Goal: Information Seeking & Learning: Learn about a topic

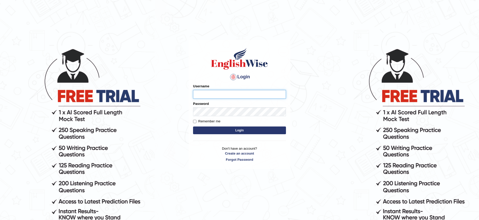
click at [209, 97] on input "Username" at bounding box center [239, 94] width 93 height 9
type input "jiwan_parramata"
click at [194, 122] on input "Remember me" at bounding box center [194, 121] width 3 height 3
checkbox input "true"
click at [234, 130] on button "Login" at bounding box center [239, 131] width 93 height 8
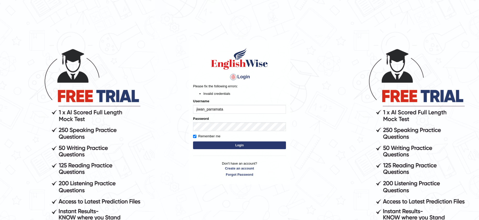
click at [221, 109] on input "jiwan_parramata" at bounding box center [239, 109] width 93 height 9
type input "jiwan_parramatta"
click at [242, 145] on button "Login" at bounding box center [239, 146] width 93 height 8
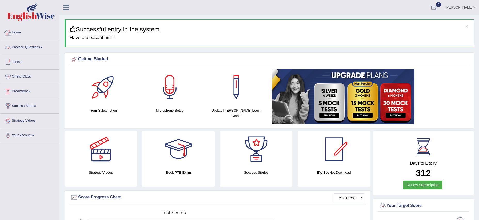
click at [35, 46] on link "Practice Questions" at bounding box center [29, 46] width 59 height 13
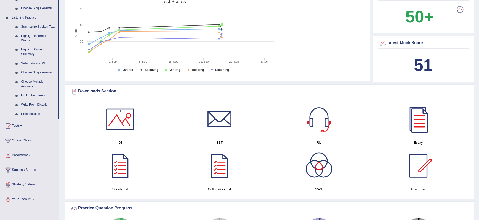
scroll to position [214, 0]
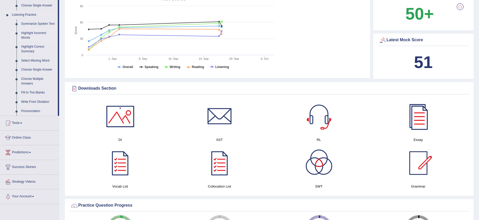
click at [29, 39] on link "Highlight Incorrect Words" at bounding box center [38, 36] width 39 height 14
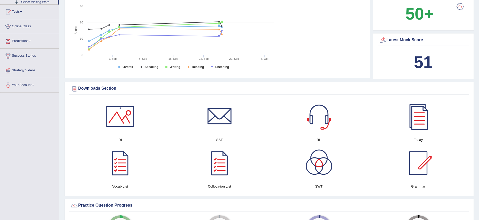
scroll to position [191, 0]
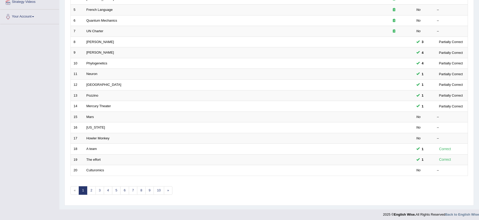
scroll to position [121, 0]
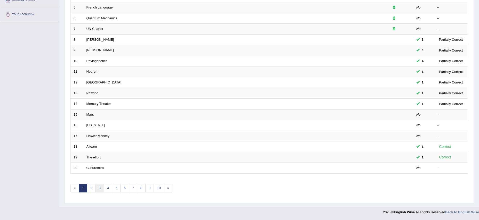
click at [100, 191] on link "3" at bounding box center [99, 188] width 9 height 9
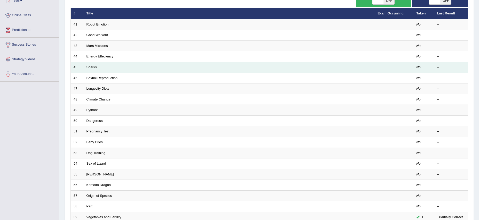
scroll to position [60, 0]
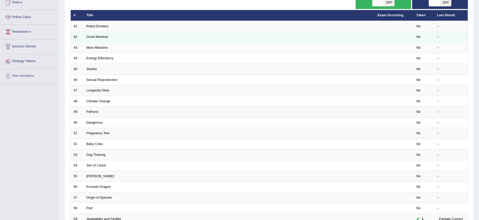
click at [110, 38] on td "Good Workout" at bounding box center [229, 37] width 291 height 11
click at [94, 37] on link "Good Workout" at bounding box center [97, 37] width 22 height 4
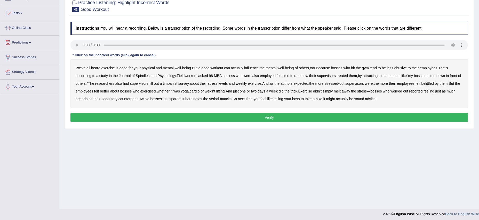
scroll to position [48, 0]
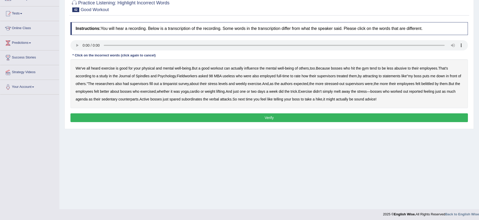
click at [142, 75] on b "Spindles" at bounding box center [143, 76] width 14 height 4
click at [186, 76] on b "Fieldworkers" at bounding box center [187, 76] width 20 height 4
click at [230, 75] on b "useless" at bounding box center [229, 76] width 12 height 4
click at [375, 77] on b "attracting" at bounding box center [370, 76] width 15 height 4
click at [177, 86] on b "timpanist" at bounding box center [170, 84] width 14 height 4
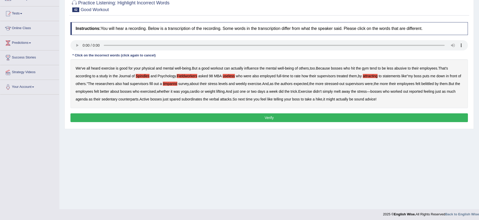
click at [88, 99] on b "agenda" at bounding box center [82, 99] width 12 height 4
click at [271, 117] on button "Verify" at bounding box center [268, 117] width 397 height 9
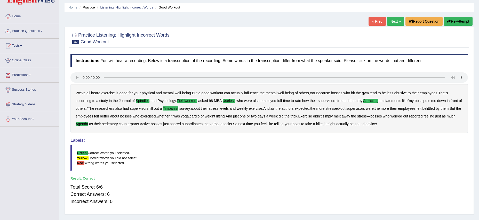
scroll to position [0, 0]
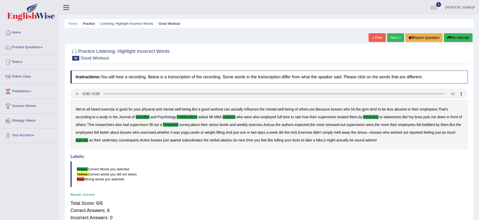
click at [392, 38] on link "Next »" at bounding box center [395, 37] width 17 height 9
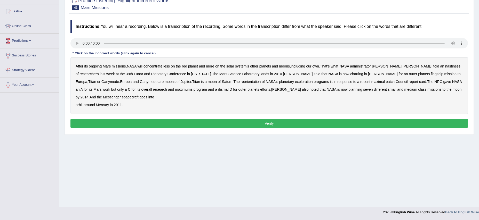
scroll to position [50, 0]
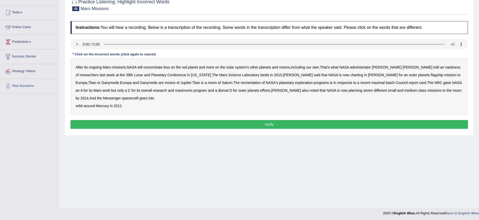
click at [445, 68] on b "nastiness" at bounding box center [452, 67] width 15 height 4
click at [350, 74] on b "charting" at bounding box center [356, 75] width 13 height 4
click at [119, 80] on b "Ganymede" at bounding box center [110, 82] width 18 height 4
click at [337, 83] on b "response" at bounding box center [344, 82] width 15 height 4
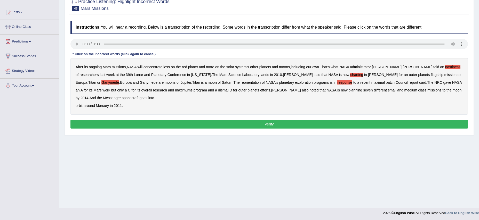
click at [175, 91] on b "maximums" at bounding box center [184, 90] width 18 height 4
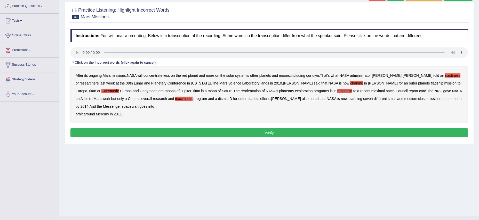
scroll to position [42, 0]
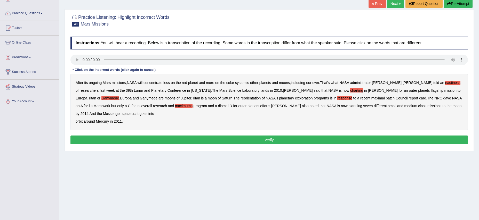
click at [140, 115] on b "goes" at bounding box center [144, 114] width 8 height 4
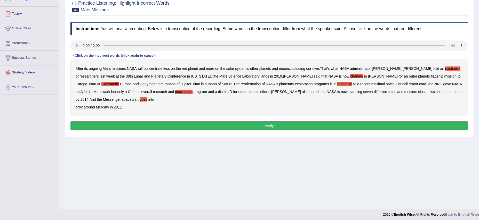
scroll to position [48, 0]
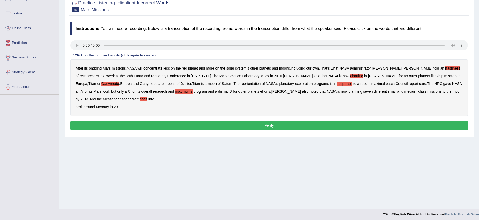
click at [79, 108] on b "orbit" at bounding box center [79, 107] width 7 height 4
click at [140, 100] on b "goes" at bounding box center [144, 99] width 8 height 4
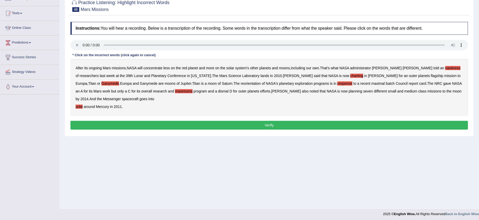
click at [79, 107] on b "orbit" at bounding box center [79, 107] width 7 height 4
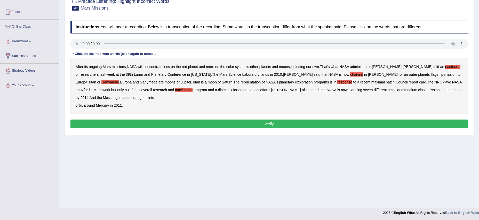
click at [267, 125] on button "Verify" at bounding box center [268, 124] width 397 height 9
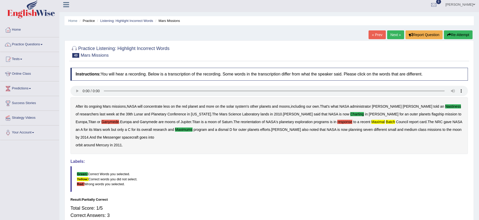
scroll to position [0, 0]
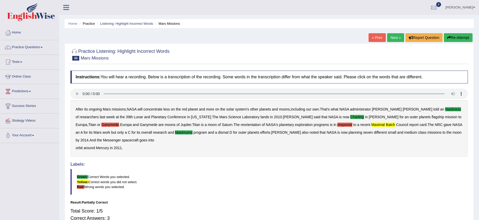
click at [390, 37] on link "Next »" at bounding box center [395, 37] width 17 height 9
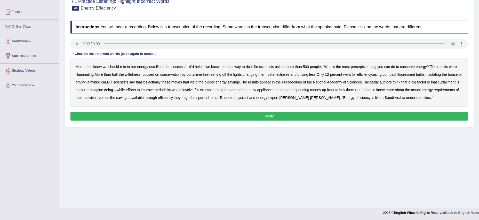
scroll to position [51, 0]
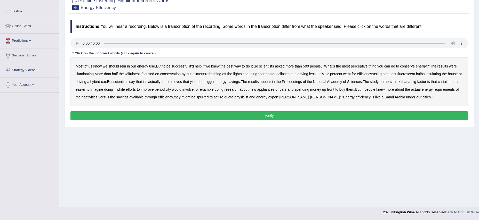
click at [368, 68] on b "perceptive" at bounding box center [359, 66] width 17 height 4
click at [141, 75] on b "wilfulness" at bounding box center [133, 74] width 16 height 4
click at [221, 75] on b "refreshing" at bounding box center [213, 74] width 16 height 4
click at [289, 75] on b "eclipses" at bounding box center [282, 74] width 13 height 4
click at [171, 90] on b "periodicity" at bounding box center [162, 89] width 16 height 4
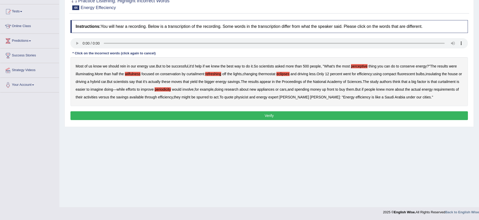
scroll to position [48, 0]
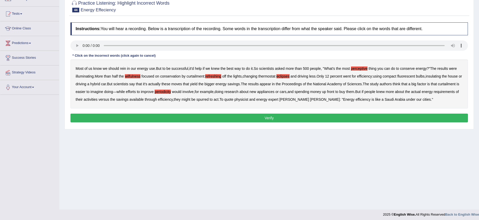
click at [266, 119] on button "Verify" at bounding box center [268, 118] width 397 height 9
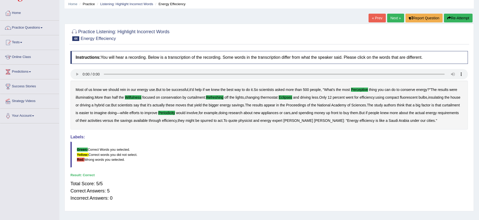
scroll to position [0, 0]
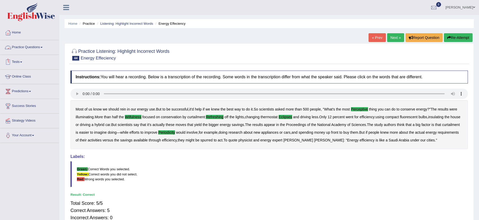
click at [46, 48] on link "Practice Questions" at bounding box center [29, 46] width 59 height 13
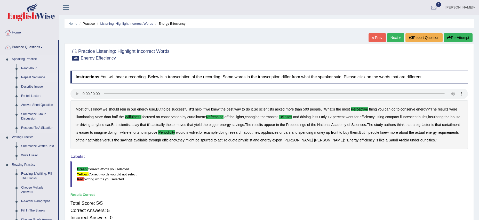
click at [38, 76] on link "Repeat Sentence" at bounding box center [38, 77] width 39 height 9
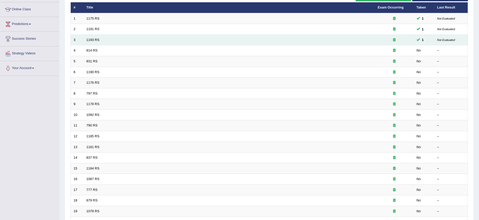
scroll to position [68, 0]
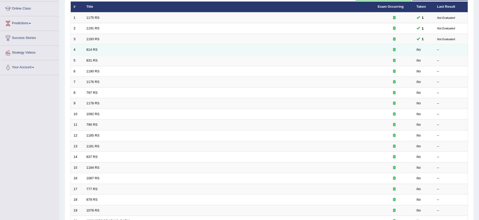
click at [97, 53] on td "814 RS" at bounding box center [229, 50] width 291 height 11
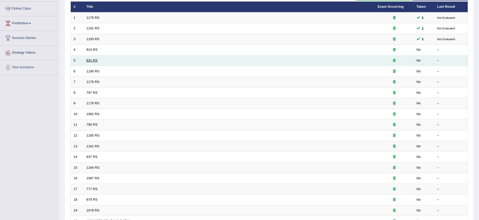
click at [94, 60] on link "831 RS" at bounding box center [91, 61] width 11 height 4
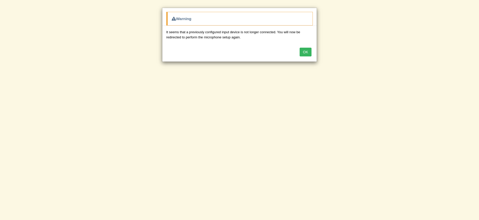
click at [305, 53] on button "OK" at bounding box center [305, 52] width 12 height 9
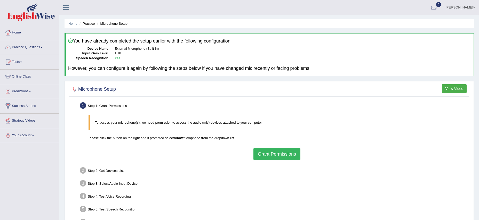
click at [276, 155] on button "Grant Permissions" at bounding box center [276, 154] width 47 height 12
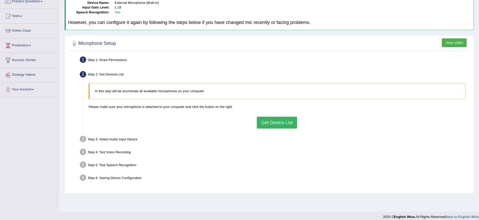
scroll to position [51, 0]
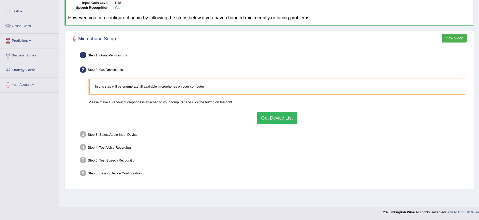
click at [267, 120] on button "Get Device List" at bounding box center [277, 118] width 40 height 12
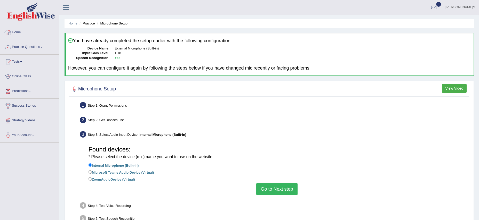
scroll to position [1, 0]
click at [43, 46] on span at bounding box center [41, 46] width 2 height 1
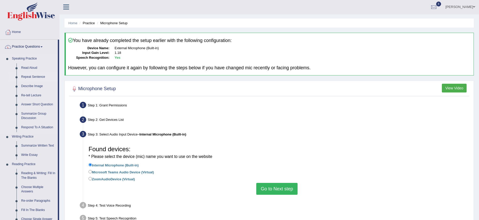
click at [36, 77] on link "Repeat Sentence" at bounding box center [38, 76] width 39 height 9
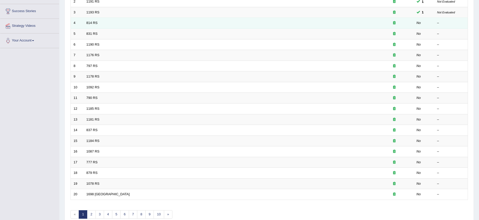
scroll to position [95, 0]
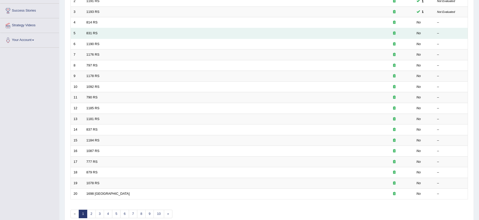
click at [104, 35] on td "831 RS" at bounding box center [229, 33] width 291 height 11
click at [89, 32] on link "831 RS" at bounding box center [91, 33] width 11 height 4
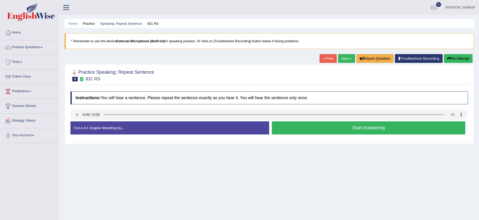
click at [356, 129] on button "Start Answering" at bounding box center [368, 127] width 193 height 13
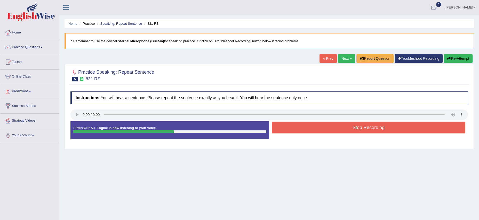
click at [356, 129] on button "Stop Recording" at bounding box center [368, 128] width 193 height 12
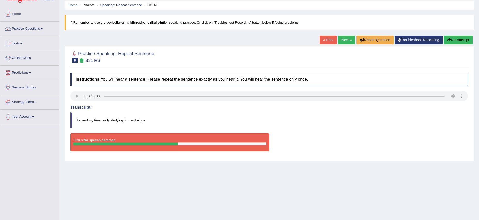
scroll to position [18, 0]
click at [339, 39] on link "Next »" at bounding box center [346, 40] width 17 height 9
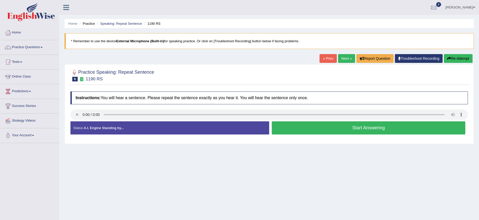
click at [339, 58] on link "Next »" at bounding box center [346, 58] width 17 height 9
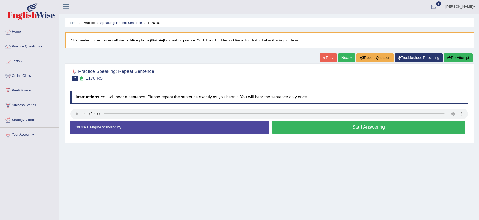
click at [345, 58] on link "Next »" at bounding box center [346, 57] width 17 height 9
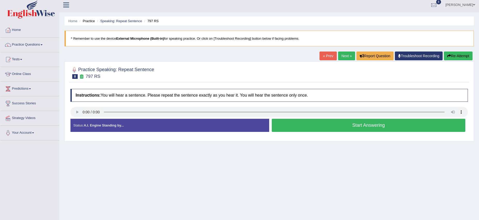
scroll to position [1, 0]
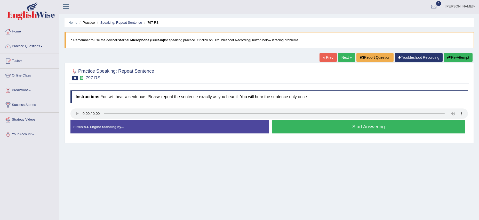
click at [341, 58] on link "Next »" at bounding box center [346, 57] width 17 height 9
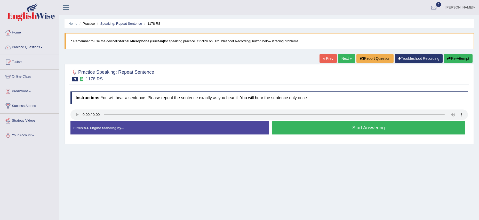
click at [343, 59] on link "Next »" at bounding box center [346, 58] width 17 height 9
click at [40, 53] on li "Practice Questions Speaking Practice Read Aloud Repeat Sentence Describe Image …" at bounding box center [29, 47] width 59 height 15
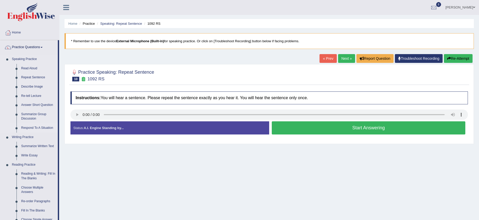
click at [26, 129] on link "Respond To A Situation" at bounding box center [38, 128] width 39 height 9
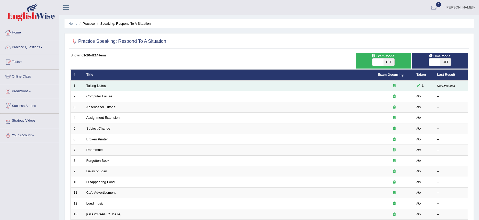
click at [90, 87] on link "Taking Notes" at bounding box center [95, 86] width 19 height 4
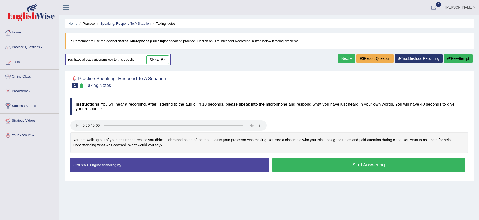
click at [152, 59] on link "show me" at bounding box center [157, 59] width 22 height 9
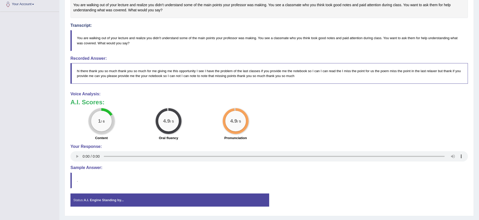
scroll to position [144, 0]
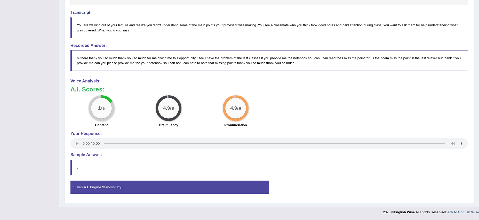
click at [102, 190] on div "Status: A.I. Engine Standing by..." at bounding box center [169, 187] width 199 height 13
click at [75, 168] on blockquote "." at bounding box center [268, 168] width 397 height 16
click at [69, 167] on div "Instructions: You will hear a recording. After listening to the audio, in 10 se…" at bounding box center [269, 73] width 400 height 253
click at [78, 155] on h4 "Sample Answer:" at bounding box center [268, 155] width 397 height 5
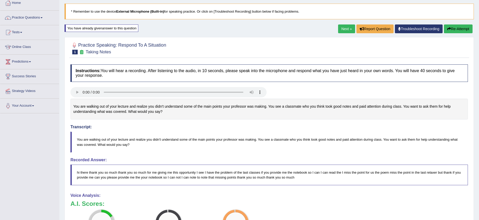
scroll to position [28, 0]
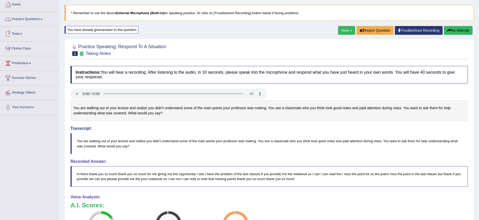
click at [43, 19] on span at bounding box center [41, 19] width 2 height 1
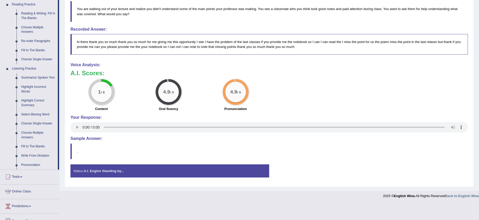
scroll to position [182, 0]
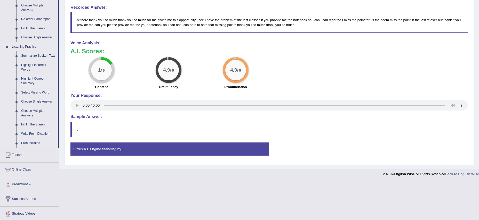
click at [28, 86] on link "Highlight Correct Summary" at bounding box center [38, 81] width 39 height 14
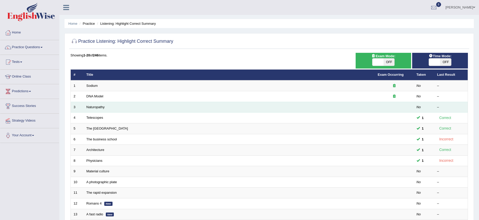
click at [93, 110] on td "Naturopathy" at bounding box center [229, 107] width 291 height 11
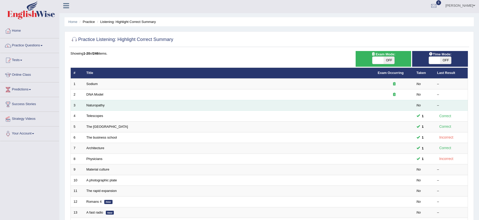
scroll to position [4, 0]
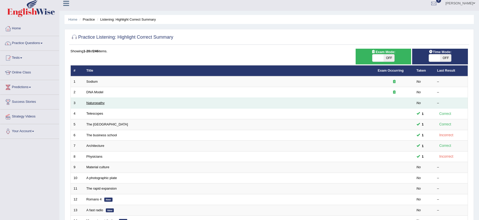
click at [92, 103] on link "Naturopathy" at bounding box center [95, 103] width 18 height 4
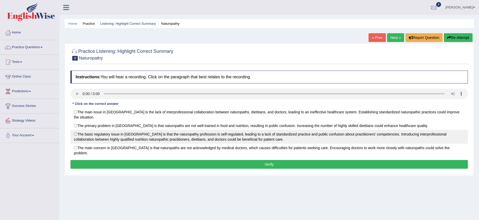
click at [75, 130] on label "The basic regulatory issue in Australia is that the naturopathy profession is s…" at bounding box center [268, 137] width 397 height 14
radio input "true"
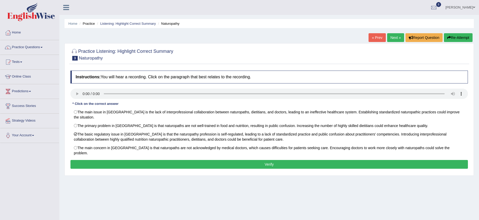
click at [270, 160] on button "Verify" at bounding box center [268, 164] width 397 height 9
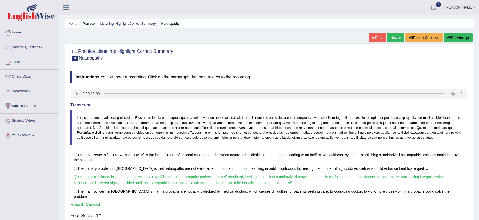
click at [391, 37] on link "Next »" at bounding box center [395, 37] width 17 height 9
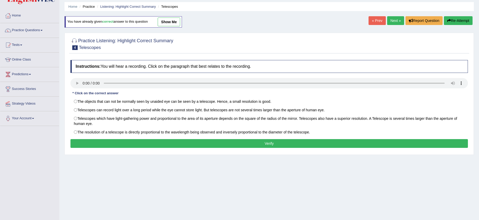
scroll to position [18, 0]
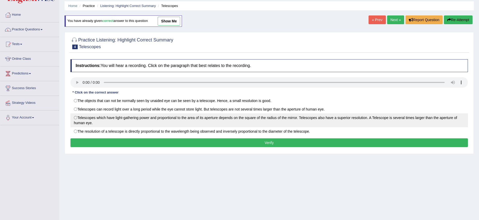
click at [75, 118] on label "Telescopes which have light-gathering power and proportional to the area of its…" at bounding box center [268, 120] width 397 height 14
radio input "true"
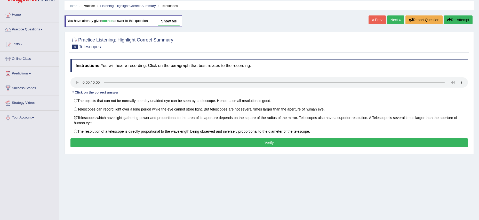
click at [263, 144] on button "Verify" at bounding box center [268, 143] width 397 height 9
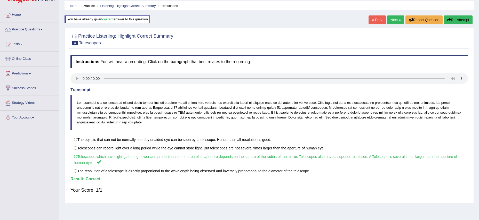
scroll to position [20, 0]
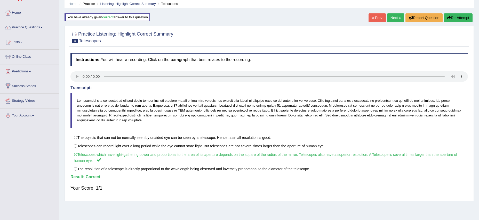
click at [43, 27] on span at bounding box center [41, 27] width 2 height 1
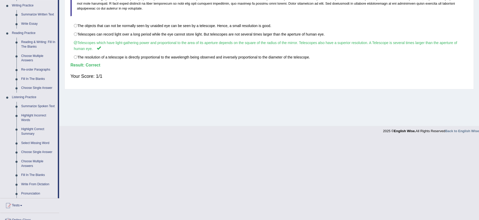
scroll to position [133, 0]
click at [34, 147] on link "Select Missing Word" at bounding box center [38, 142] width 39 height 9
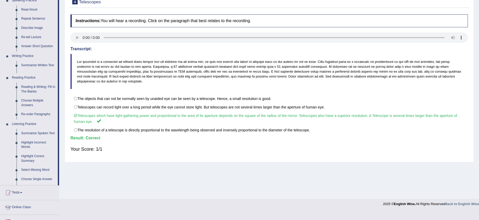
scroll to position [51, 0]
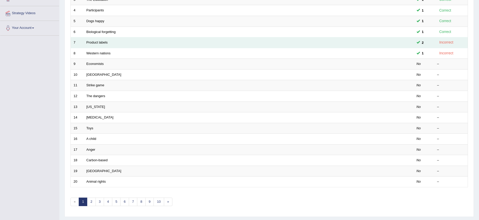
scroll to position [121, 0]
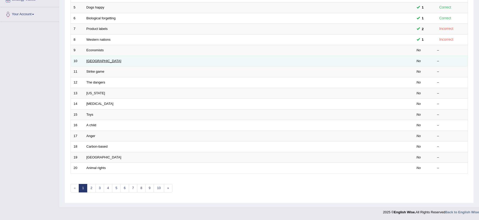
click at [89, 59] on link "South Korea" at bounding box center [103, 61] width 35 height 4
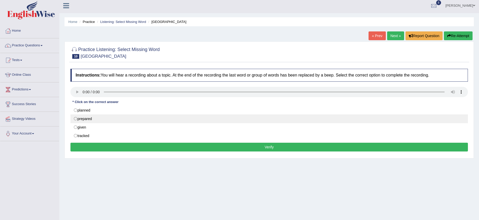
scroll to position [2, 0]
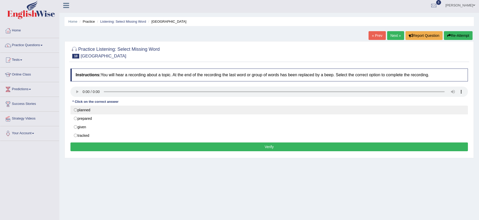
click at [75, 110] on label "planned" at bounding box center [268, 110] width 397 height 9
radio input "true"
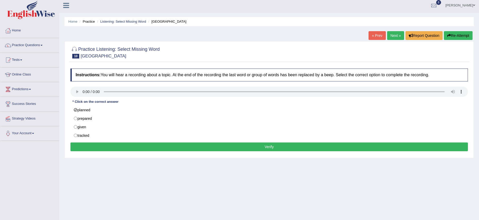
click at [267, 147] on button "Verify" at bounding box center [268, 147] width 397 height 9
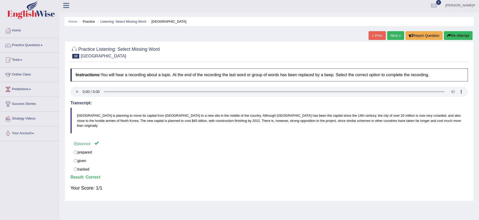
click at [389, 34] on link "Next »" at bounding box center [395, 35] width 17 height 9
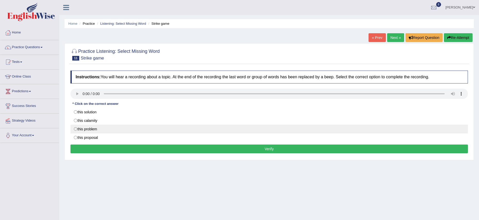
click at [76, 129] on label "this problem" at bounding box center [268, 129] width 397 height 9
radio input "true"
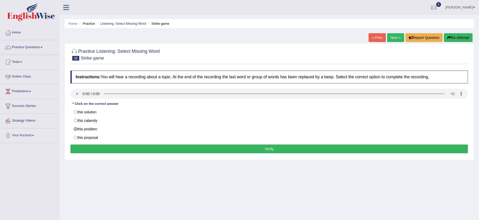
click at [267, 149] on button "Verify" at bounding box center [268, 149] width 397 height 9
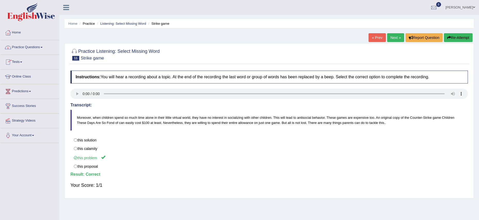
click at [46, 46] on link "Practice Questions" at bounding box center [29, 46] width 59 height 13
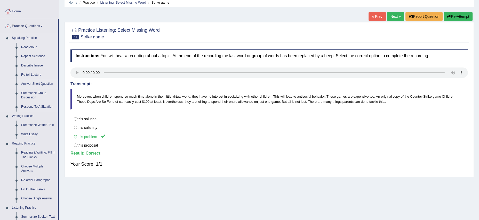
scroll to position [21, 0]
click at [35, 74] on link "Re-tell Lecture" at bounding box center [38, 75] width 39 height 9
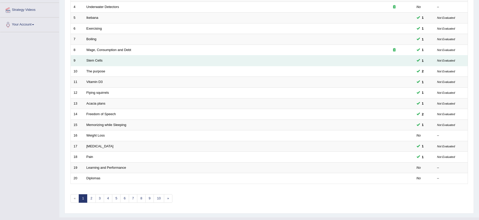
scroll to position [121, 0]
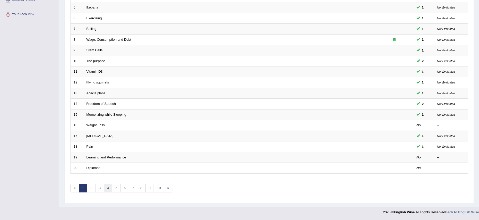
click at [106, 189] on link "4" at bounding box center [108, 188] width 9 height 9
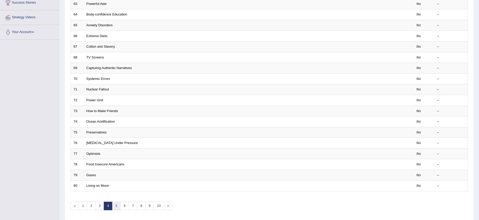
scroll to position [121, 0]
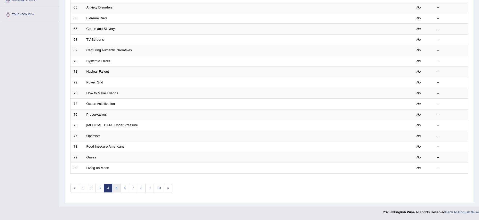
click at [117, 189] on link "5" at bounding box center [116, 188] width 9 height 9
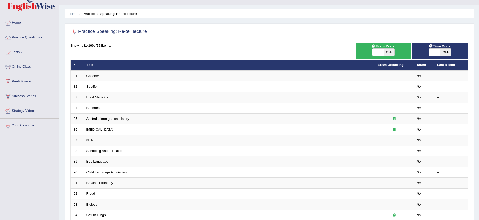
scroll to position [11, 0]
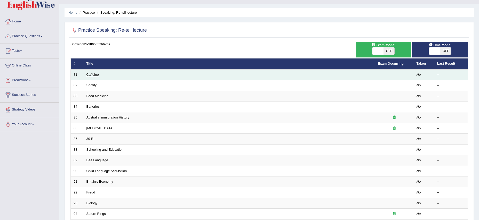
click at [90, 73] on link "Caffeine" at bounding box center [92, 75] width 12 height 4
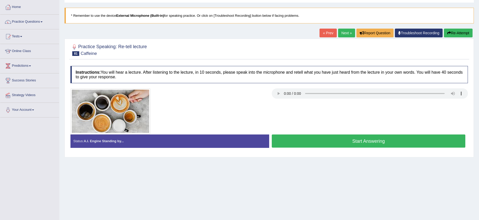
scroll to position [26, 0]
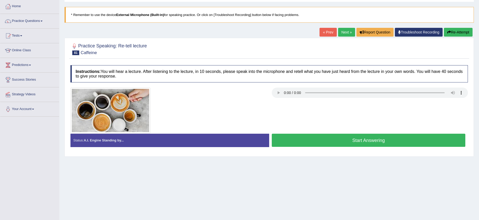
click at [145, 15] on b "External Microphone (Built-in)" at bounding box center [140, 15] width 48 height 4
click at [208, 15] on blockquote "* Remember to use the device External Microphone (Built-in) for speaking practi…" at bounding box center [268, 15] width 409 height 16
click at [399, 32] on link "Troubleshoot Recording" at bounding box center [419, 32] width 48 height 9
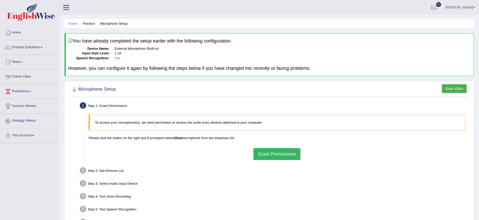
click at [36, 47] on link "Practice Questions" at bounding box center [29, 46] width 59 height 13
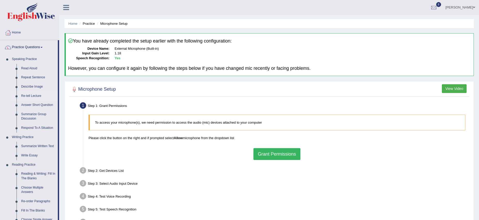
click at [31, 96] on link "Re-tell Lecture" at bounding box center [38, 96] width 39 height 9
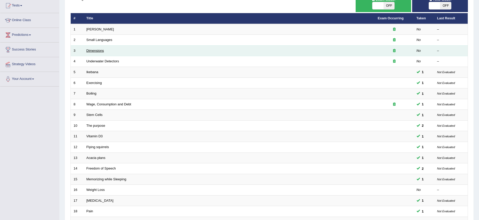
scroll to position [58, 0]
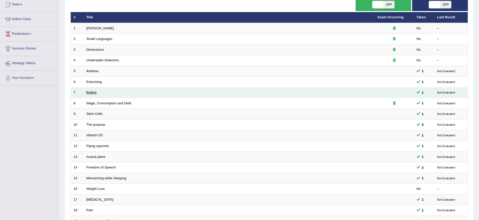
click at [94, 93] on link "Boiling" at bounding box center [91, 93] width 10 height 4
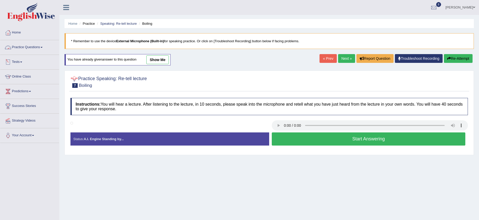
click at [37, 48] on link "Practice Questions" at bounding box center [29, 46] width 59 height 13
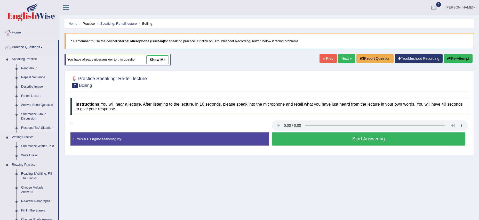
click at [34, 70] on link "Read Aloud" at bounding box center [38, 68] width 39 height 9
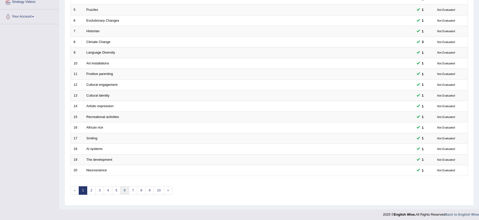
scroll to position [119, 0]
click at [117, 190] on link "5" at bounding box center [116, 190] width 9 height 9
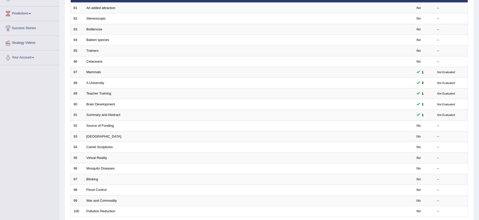
scroll to position [78, 0]
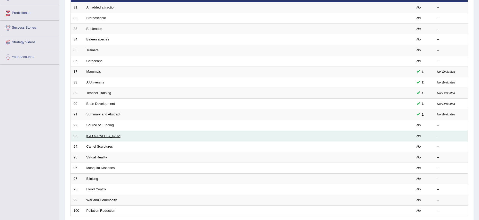
click at [101, 136] on link "[GEOGRAPHIC_DATA]" at bounding box center [103, 136] width 35 height 4
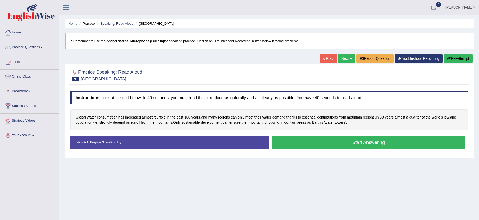
click at [359, 142] on button "Start Answering" at bounding box center [368, 142] width 193 height 13
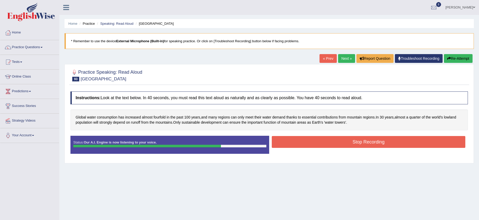
click at [358, 142] on button "Stop Recording" at bounding box center [368, 142] width 193 height 12
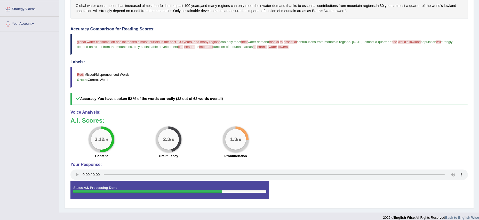
scroll to position [117, 0]
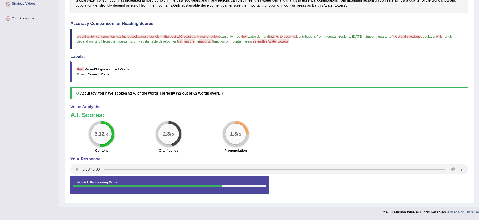
click at [290, 128] on div "3.12 / 6 Content 2.3 / 5 Oral fluency 1.3 / 5 Pronunciation" at bounding box center [269, 137] width 402 height 33
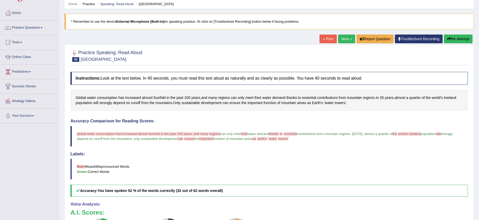
scroll to position [20, 0]
click at [45, 26] on link "Practice Questions" at bounding box center [29, 26] width 59 height 13
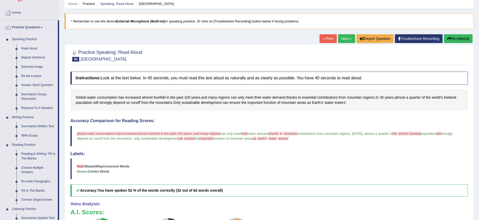
click at [36, 48] on link "Read Aloud" at bounding box center [38, 48] width 39 height 9
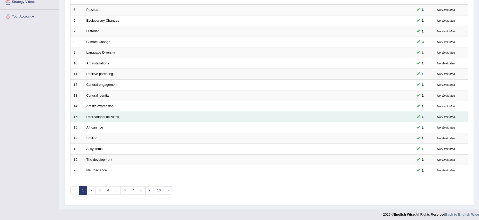
scroll to position [121, 0]
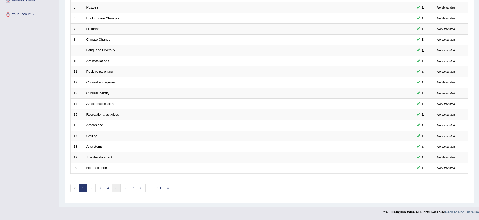
click at [115, 188] on link "5" at bounding box center [116, 188] width 9 height 9
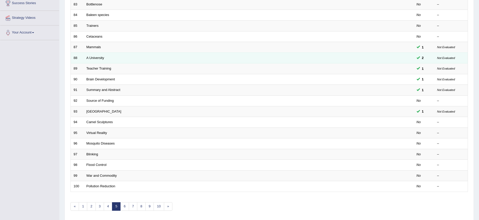
scroll to position [104, 0]
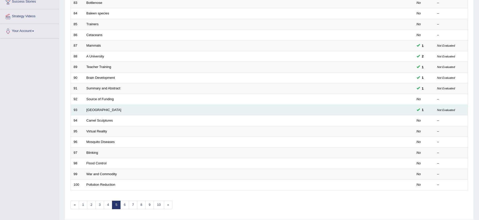
click at [422, 111] on span "1" at bounding box center [423, 109] width 6 height 5
click at [419, 110] on span at bounding box center [417, 109] width 3 height 3
click at [452, 110] on small "Not Evaluated" at bounding box center [446, 110] width 18 height 3
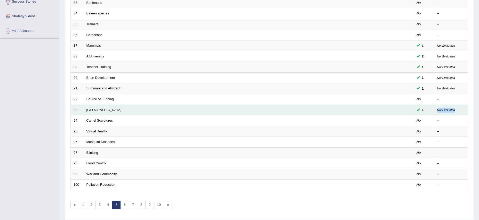
drag, startPoint x: 457, startPoint y: 110, endPoint x: 430, endPoint y: 108, distance: 26.3
click at [430, 108] on tr "93 Water Towers 1 Not Evaluated" at bounding box center [269, 110] width 397 height 11
click at [435, 108] on td "Not Evaluated" at bounding box center [451, 109] width 34 height 11
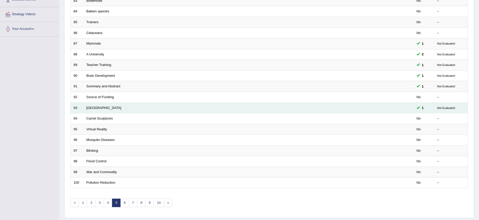
click at [422, 109] on span "1" at bounding box center [423, 107] width 6 height 5
click at [101, 107] on link "[GEOGRAPHIC_DATA]" at bounding box center [103, 108] width 35 height 4
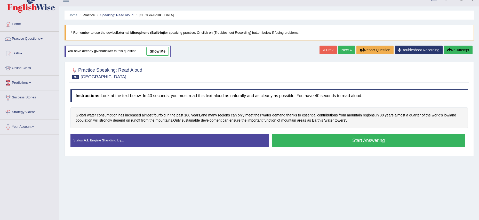
scroll to position [9, 0]
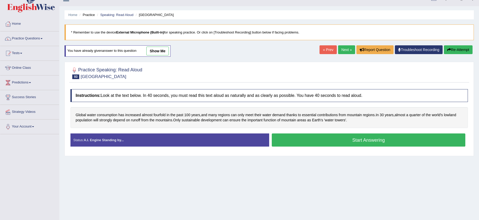
click at [156, 51] on link "show me" at bounding box center [157, 51] width 22 height 9
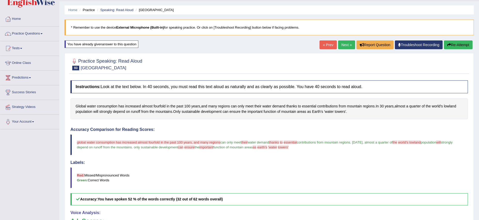
scroll to position [12, 0]
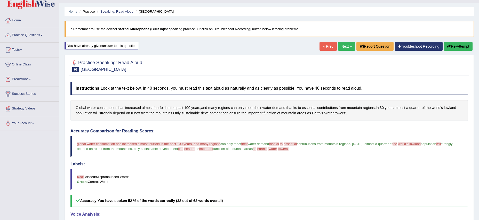
click at [454, 47] on button "Re-Attempt" at bounding box center [458, 46] width 29 height 9
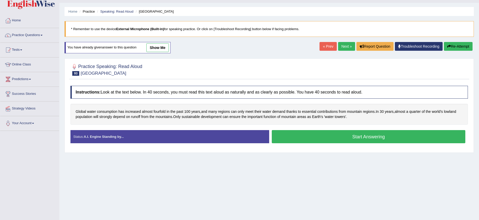
click at [347, 141] on button "Start Answering" at bounding box center [368, 136] width 193 height 13
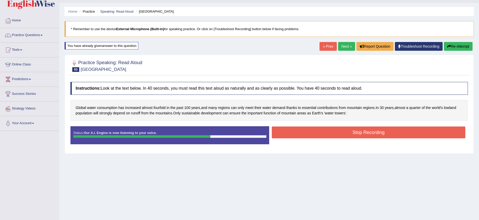
click at [366, 133] on button "Stop Recording" at bounding box center [368, 133] width 193 height 12
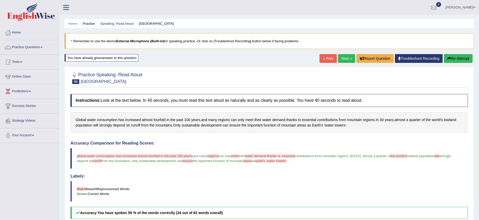
click at [452, 57] on button "Re-Attempt" at bounding box center [458, 58] width 29 height 9
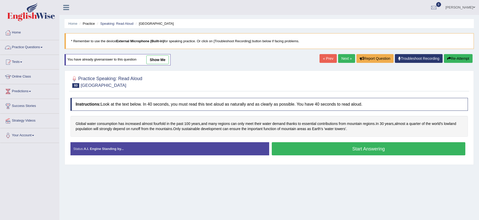
click at [43, 47] on span at bounding box center [41, 47] width 2 height 1
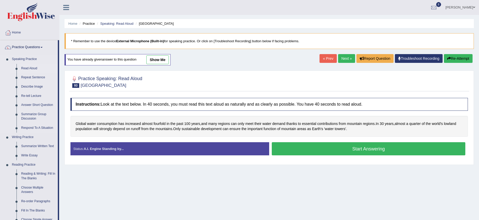
click at [35, 68] on link "Read Aloud" at bounding box center [38, 68] width 39 height 9
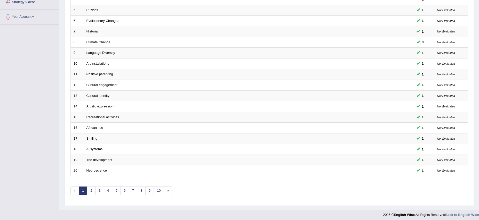
scroll to position [121, 0]
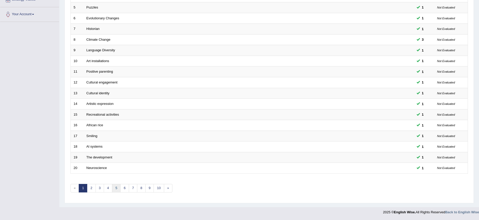
click at [116, 189] on link "5" at bounding box center [116, 188] width 9 height 9
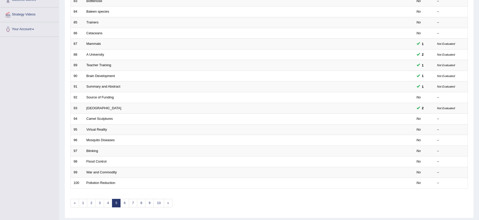
scroll to position [111, 0]
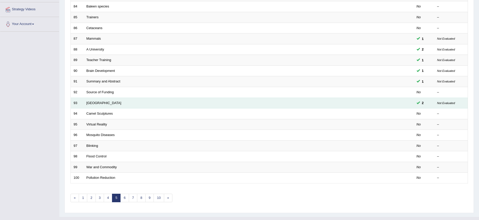
click at [445, 105] on em "Not Evaluated" at bounding box center [446, 103] width 18 height 4
click at [420, 104] on span "2" at bounding box center [423, 102] width 6 height 5
click at [417, 103] on span at bounding box center [417, 102] width 3 height 3
click at [422, 103] on span "2" at bounding box center [423, 102] width 6 height 5
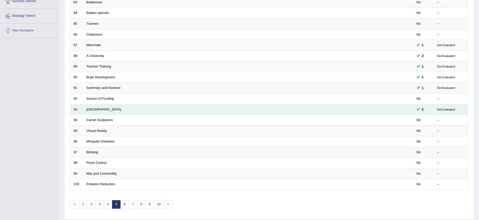
scroll to position [106, 0]
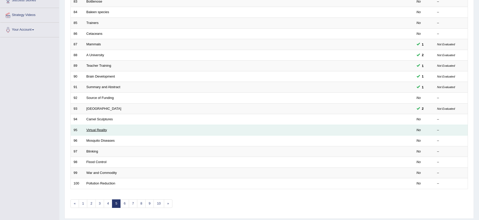
click at [103, 131] on link "Virtual Reality" at bounding box center [96, 130] width 21 height 4
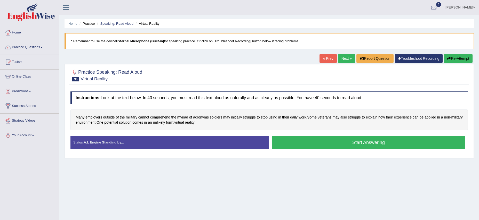
click at [371, 143] on button "Start Answering" at bounding box center [368, 142] width 193 height 13
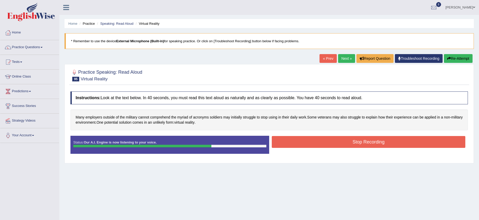
click at [371, 143] on button "Stop Recording" at bounding box center [368, 142] width 193 height 12
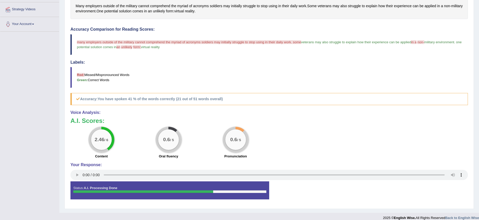
scroll to position [117, 0]
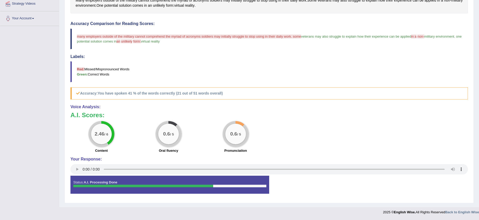
click at [121, 182] on div "Status: A.I. Processing Done" at bounding box center [169, 185] width 199 height 18
click at [393, 191] on div "Status: A.I. Processing Done Start Answering Stop Recording" at bounding box center [268, 187] width 397 height 23
click at [105, 130] on div "2.46 / 6" at bounding box center [101, 134] width 21 height 21
click at [83, 93] on h5 "Accuracy: You have spoken 41 % of the words correctly (21 out of 51 words overa…" at bounding box center [268, 93] width 397 height 12
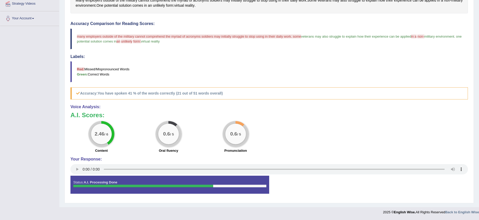
click at [83, 93] on h5 "Accuracy: You have spoken 41 % of the words correctly (21 out of 51 words overa…" at bounding box center [268, 93] width 397 height 12
click at [97, 139] on div "2.46 / 6" at bounding box center [101, 134] width 21 height 21
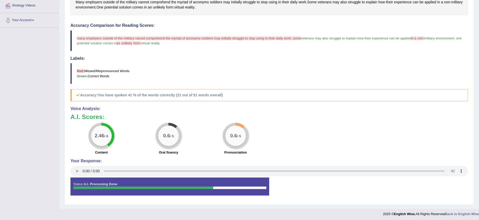
click at [97, 139] on div "2.46 / 6" at bounding box center [101, 136] width 21 height 21
click at [79, 116] on b "A.I. Scores:" at bounding box center [87, 116] width 34 height 7
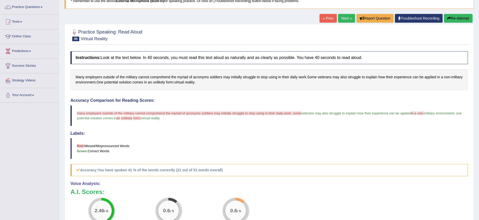
scroll to position [40, 0]
click at [457, 20] on button "Re-Attempt" at bounding box center [458, 18] width 29 height 9
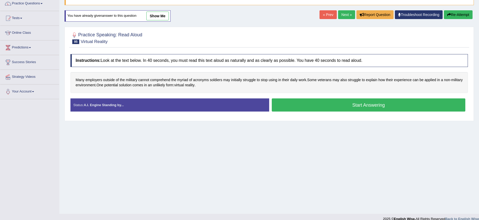
click at [369, 107] on button "Start Answering" at bounding box center [368, 105] width 193 height 13
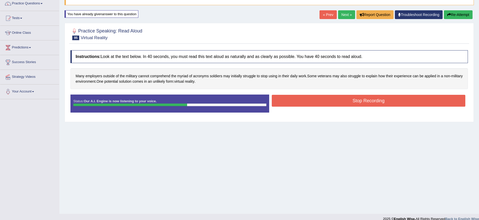
click at [368, 105] on button "Stop Recording" at bounding box center [368, 101] width 193 height 12
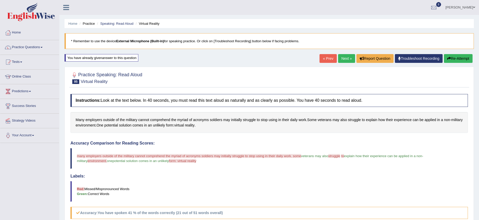
click at [452, 56] on button "Re-Attempt" at bounding box center [458, 58] width 29 height 9
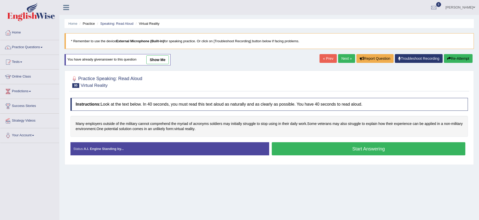
click at [160, 60] on link "show me" at bounding box center [157, 59] width 22 height 9
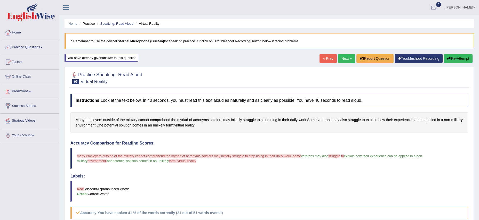
click at [457, 58] on button "Re-Attempt" at bounding box center [458, 58] width 29 height 9
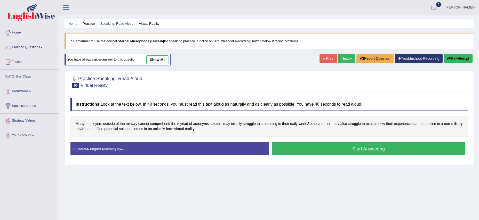
click at [362, 149] on button "Start Answering" at bounding box center [368, 148] width 193 height 13
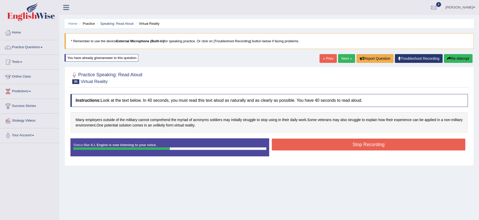
click at [332, 140] on button "Stop Recording" at bounding box center [368, 145] width 193 height 12
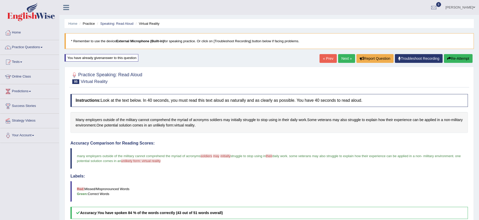
click at [339, 59] on link "Next »" at bounding box center [346, 58] width 17 height 9
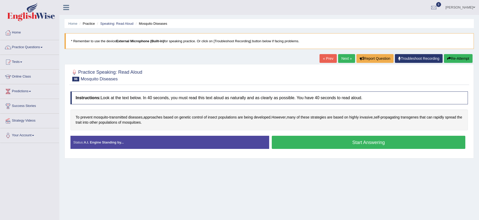
scroll to position [0, 0]
click at [362, 142] on button "Start Answering" at bounding box center [368, 142] width 193 height 13
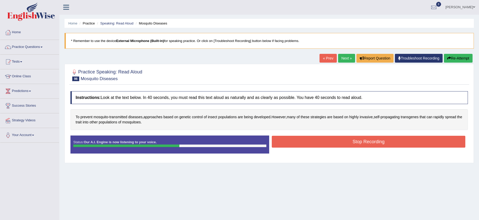
click at [362, 142] on button "Stop Recording" at bounding box center [368, 142] width 193 height 12
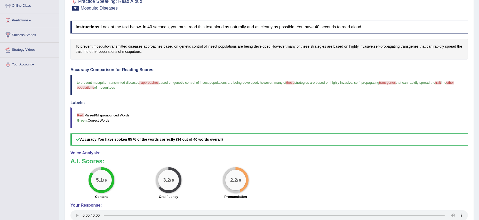
scroll to position [117, 0]
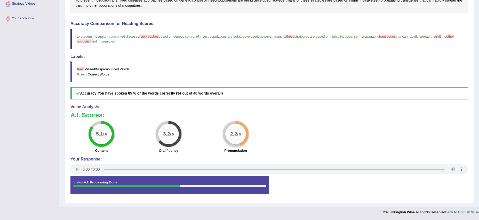
click at [96, 185] on div at bounding box center [126, 186] width 107 height 3
click at [125, 189] on div "Status: A.I. Processing Done" at bounding box center [169, 185] width 199 height 18
click at [104, 177] on div "Status: A.I. Processing Done" at bounding box center [169, 185] width 199 height 18
click at [102, 131] on div "5.1 / 6" at bounding box center [101, 134] width 21 height 21
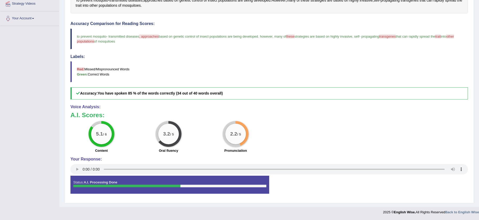
click at [102, 133] on big "5.1" at bounding box center [99, 134] width 7 height 6
click at [94, 128] on div "5.1 / 6" at bounding box center [101, 134] width 21 height 21
click at [94, 116] on b "A.I. Scores:" at bounding box center [87, 115] width 34 height 7
click at [175, 139] on div "3.2 / 5" at bounding box center [168, 134] width 21 height 21
click at [238, 137] on div "2.2 / 5" at bounding box center [235, 134] width 21 height 21
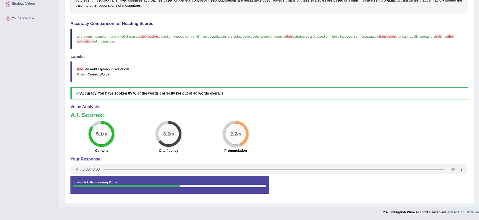
click at [128, 95] on h5 "Accuracy: You have spoken 85 % of the words correctly (34 out of 40 words overa…" at bounding box center [268, 93] width 397 height 12
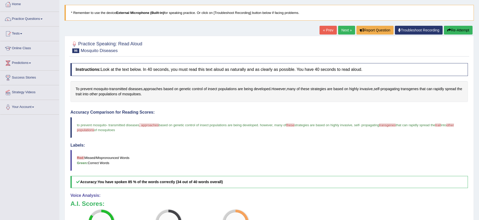
scroll to position [0, 0]
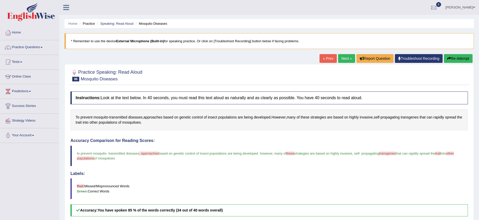
click at [453, 57] on button "Re-Attempt" at bounding box center [458, 58] width 29 height 9
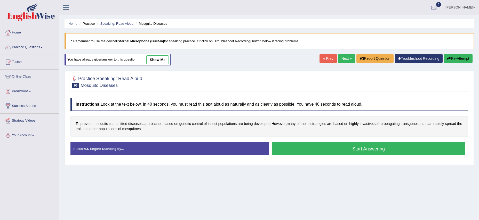
click at [359, 147] on button "Start Answering" at bounding box center [368, 148] width 193 height 13
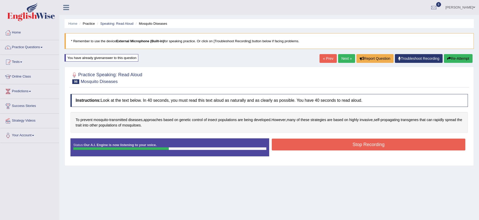
click at [359, 147] on button "Stop Recording" at bounding box center [368, 145] width 193 height 12
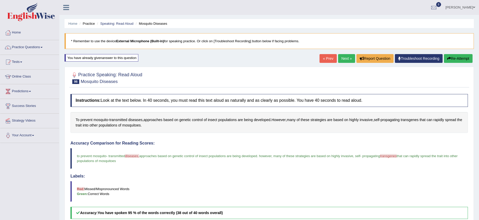
click at [342, 57] on link "Next »" at bounding box center [346, 58] width 17 height 9
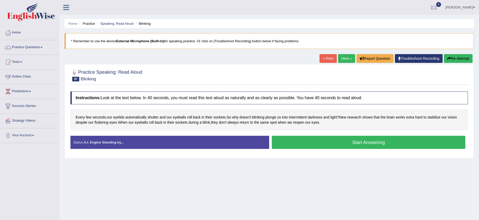
click at [359, 143] on button "Start Answering" at bounding box center [368, 142] width 193 height 13
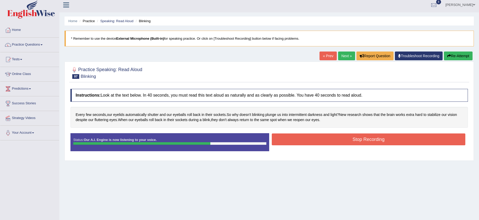
click at [359, 143] on button "Stop Recording" at bounding box center [368, 140] width 193 height 12
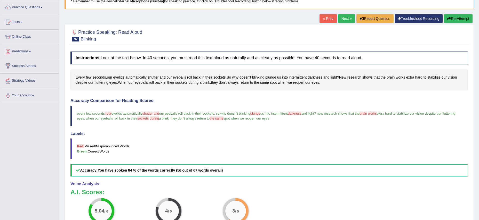
scroll to position [0, 0]
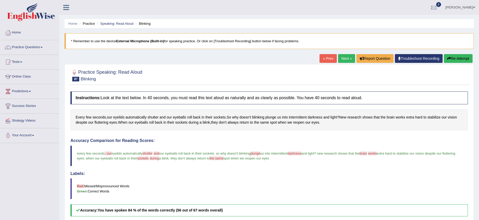
click at [340, 59] on link "Next »" at bounding box center [346, 58] width 17 height 9
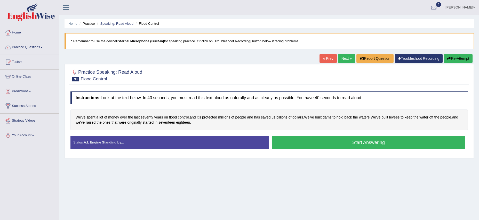
click at [361, 142] on button "Start Answering" at bounding box center [368, 142] width 193 height 13
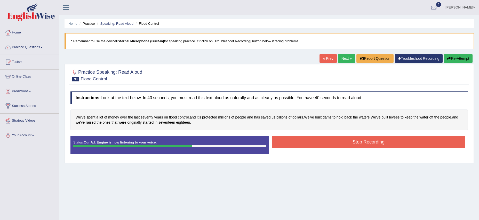
click at [361, 142] on button "Stop Recording" at bounding box center [368, 142] width 193 height 12
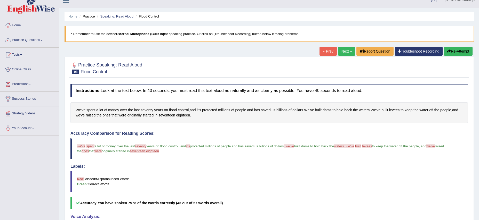
scroll to position [6, 0]
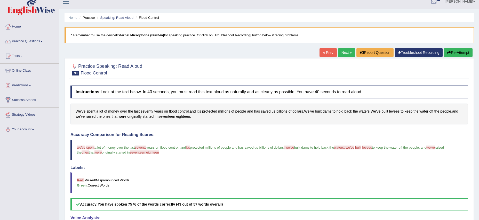
click at [462, 54] on button "Re-Attempt" at bounding box center [458, 52] width 29 height 9
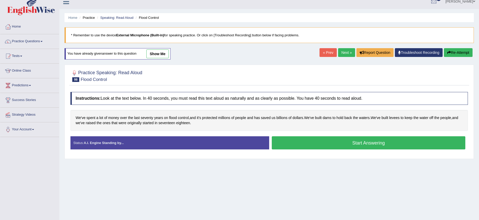
click at [349, 144] on button "Start Answering" at bounding box center [368, 142] width 193 height 13
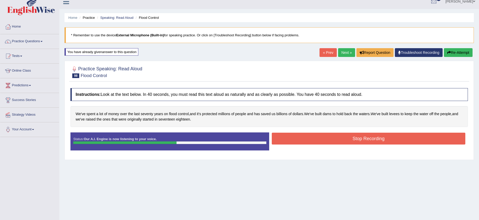
click at [379, 143] on button "Stop Recording" at bounding box center [368, 139] width 193 height 12
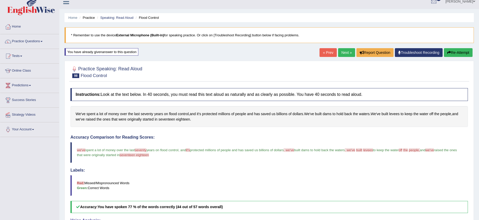
click at [240, 167] on div "Accuracy Comparison for Reading Scores: we've we have spent a lot of money over…" at bounding box center [268, 174] width 397 height 78
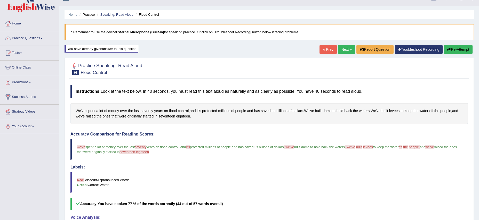
scroll to position [9, 0]
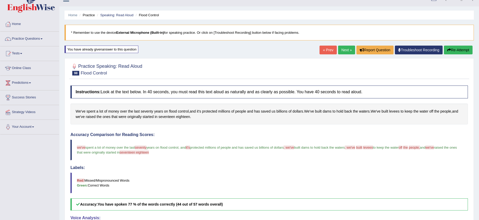
click at [452, 48] on button "Re-Attempt" at bounding box center [458, 50] width 29 height 9
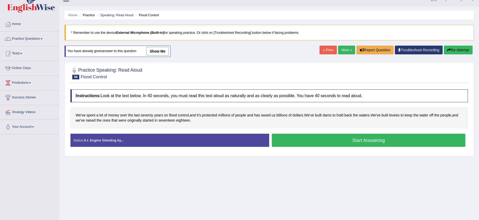
click at [356, 141] on button "Start Answering" at bounding box center [368, 140] width 193 height 13
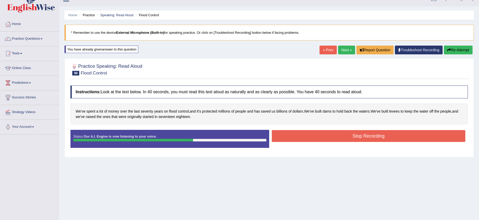
click at [356, 141] on button "Stop Recording" at bounding box center [368, 136] width 193 height 12
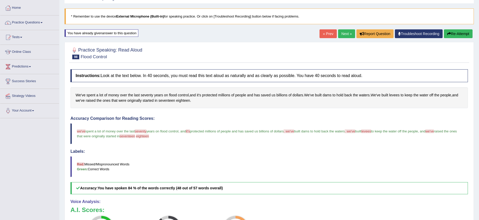
scroll to position [25, 0]
click at [43, 22] on span at bounding box center [41, 22] width 2 height 1
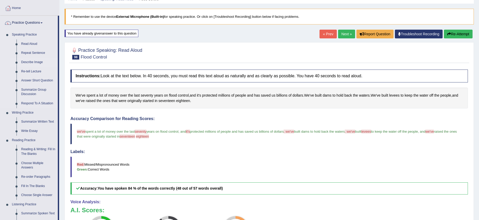
click at [38, 64] on link "Describe Image" at bounding box center [38, 62] width 39 height 9
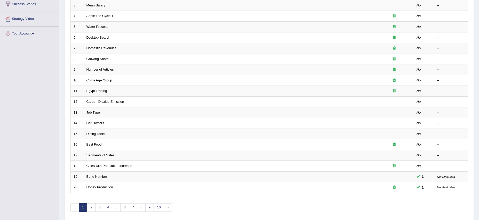
scroll to position [121, 0]
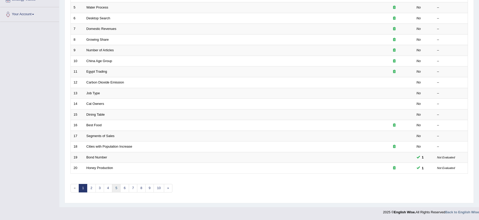
click at [115, 188] on link "5" at bounding box center [116, 188] width 9 height 9
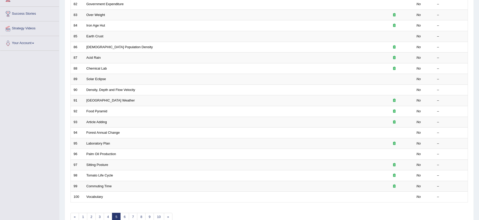
scroll to position [121, 0]
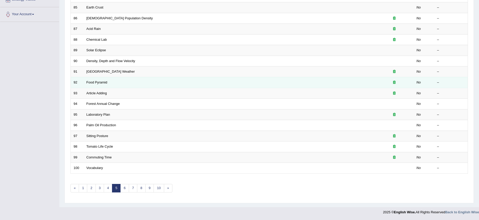
click at [395, 83] on icon at bounding box center [394, 82] width 3 height 3
click at [106, 84] on td "Food Pyramid" at bounding box center [229, 82] width 291 height 11
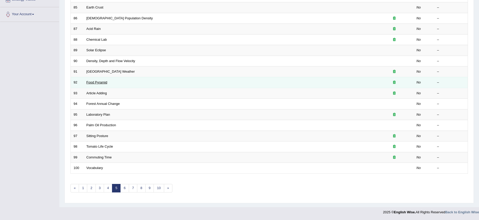
click at [101, 82] on link "Food Pyramid" at bounding box center [96, 82] width 21 height 4
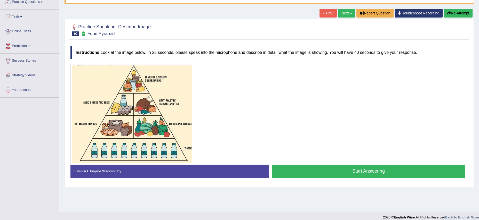
scroll to position [51, 0]
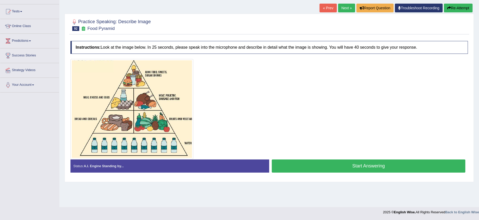
click at [360, 169] on button "Start Answering" at bounding box center [368, 166] width 193 height 13
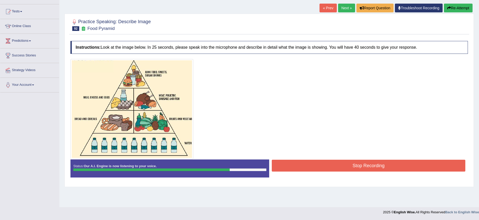
click at [360, 169] on button "Stop Recording" at bounding box center [368, 166] width 193 height 12
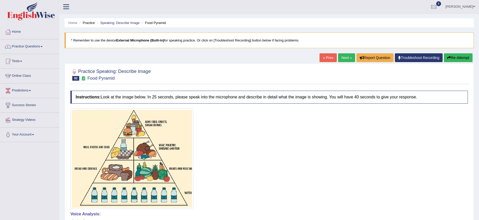
scroll to position [0, 0]
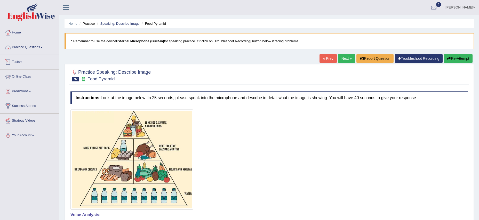
click at [43, 47] on span at bounding box center [41, 47] width 2 height 1
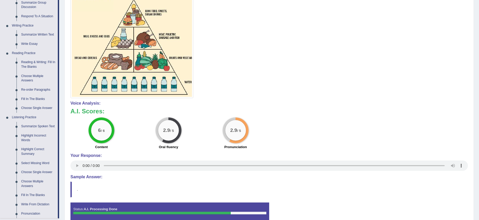
scroll to position [116, 0]
